Goal: Transaction & Acquisition: Register for event/course

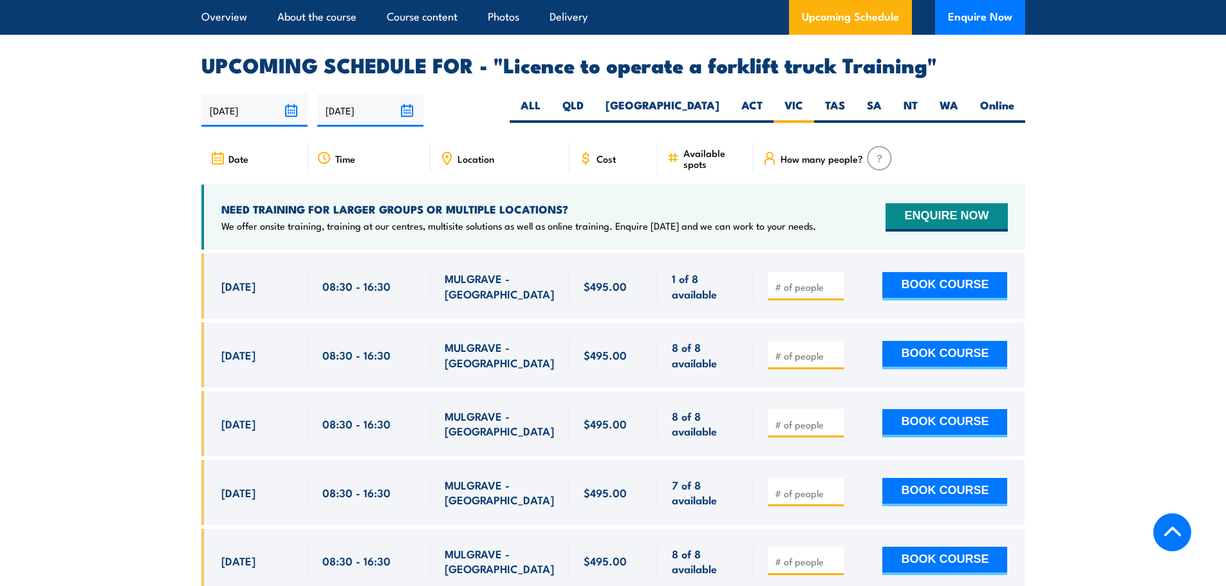
scroll to position [2123, 0]
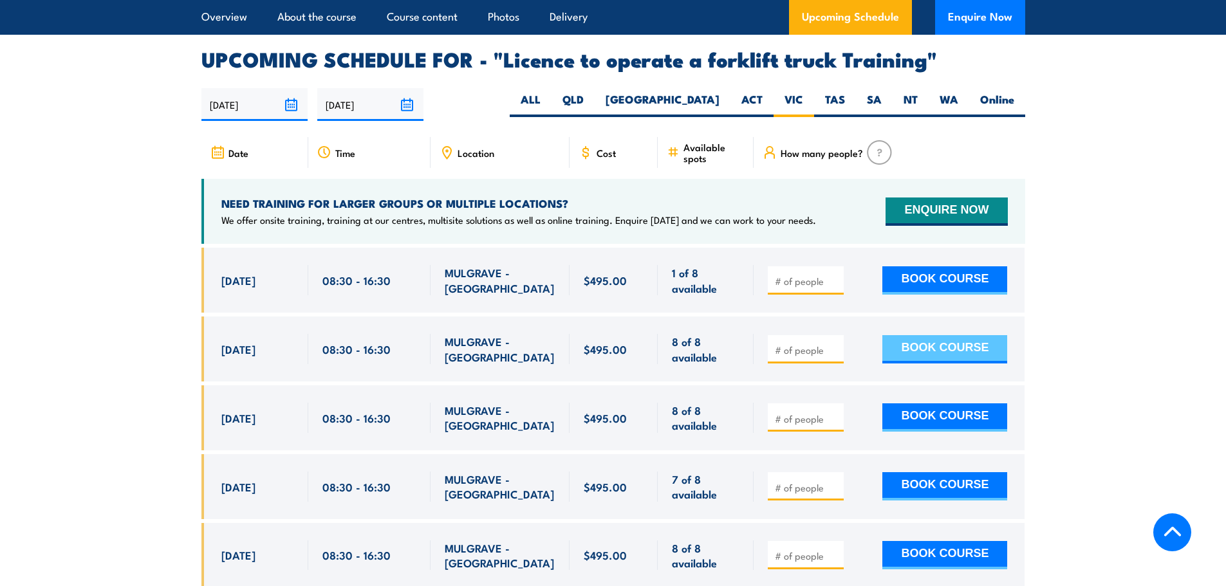
click at [938, 335] on button "BOOK COURSE" at bounding box center [944, 349] width 125 height 28
type input "1"
drag, startPoint x: 805, startPoint y: 330, endPoint x: 723, endPoint y: 336, distance: 82.0
click at [723, 336] on div "[DATE] 08:30 - 08:30" at bounding box center [612, 349] width 823 height 65
click at [790, 412] on input "number" at bounding box center [807, 418] width 64 height 13
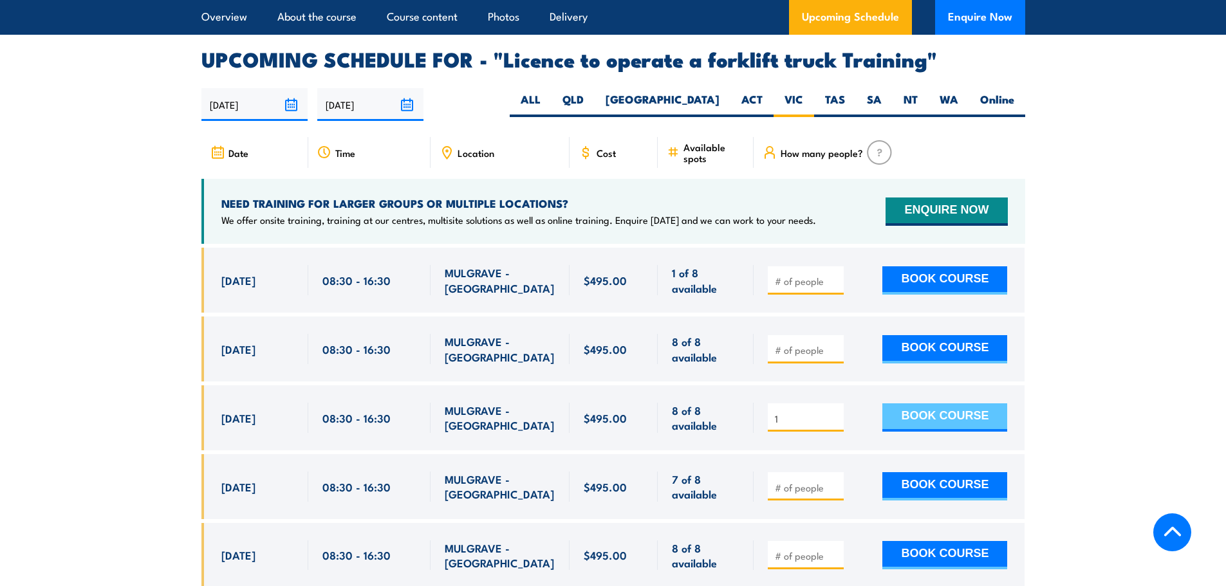
type input "1"
click at [946, 403] on button "BOOK COURSE" at bounding box center [944, 417] width 125 height 28
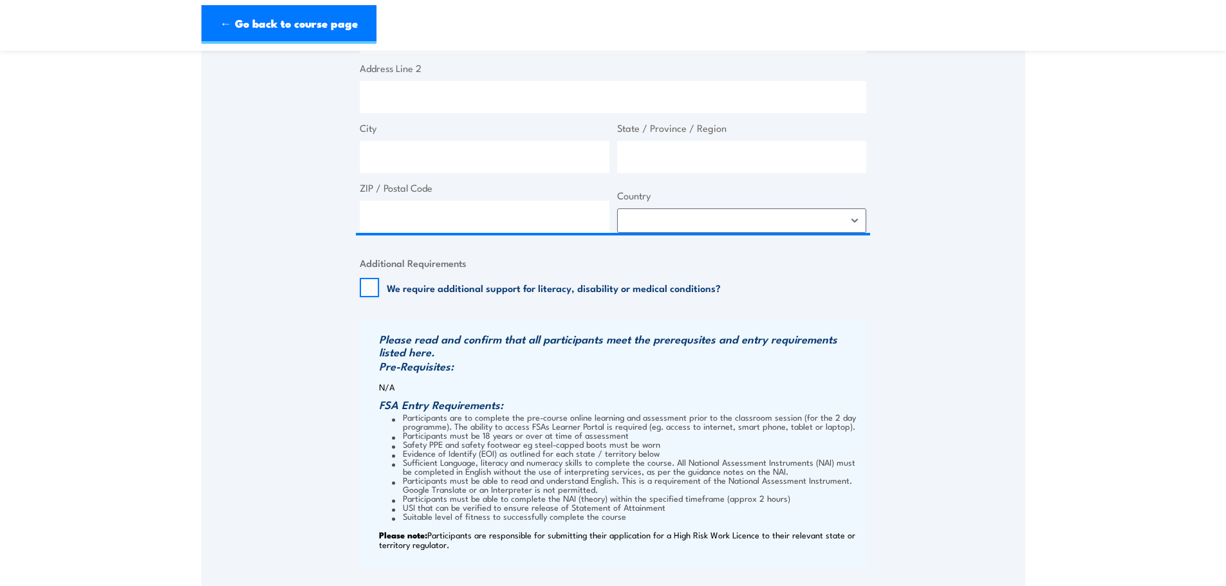
scroll to position [579, 0]
